Goal: Entertainment & Leisure: Consume media (video, audio)

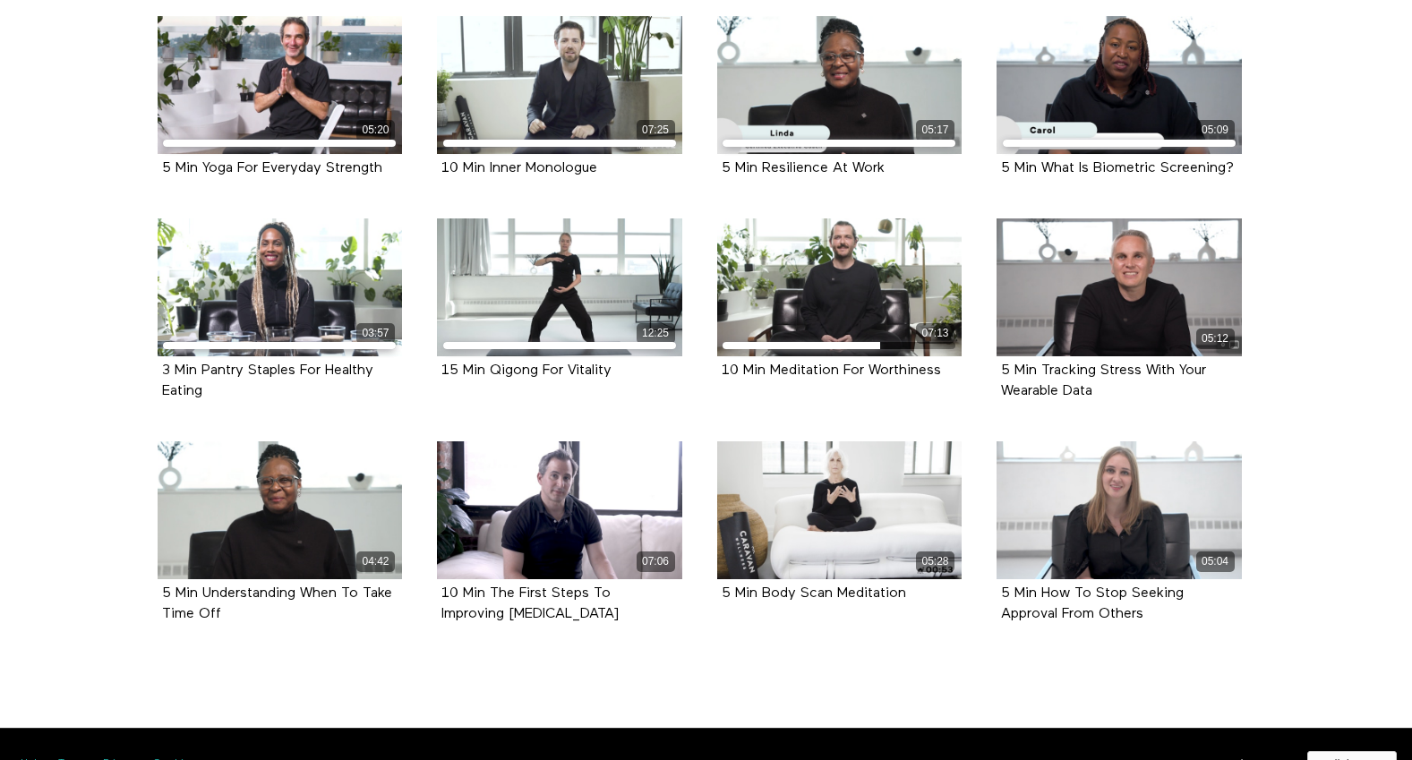
scroll to position [701, 0]
